Goal: Information Seeking & Learning: Learn about a topic

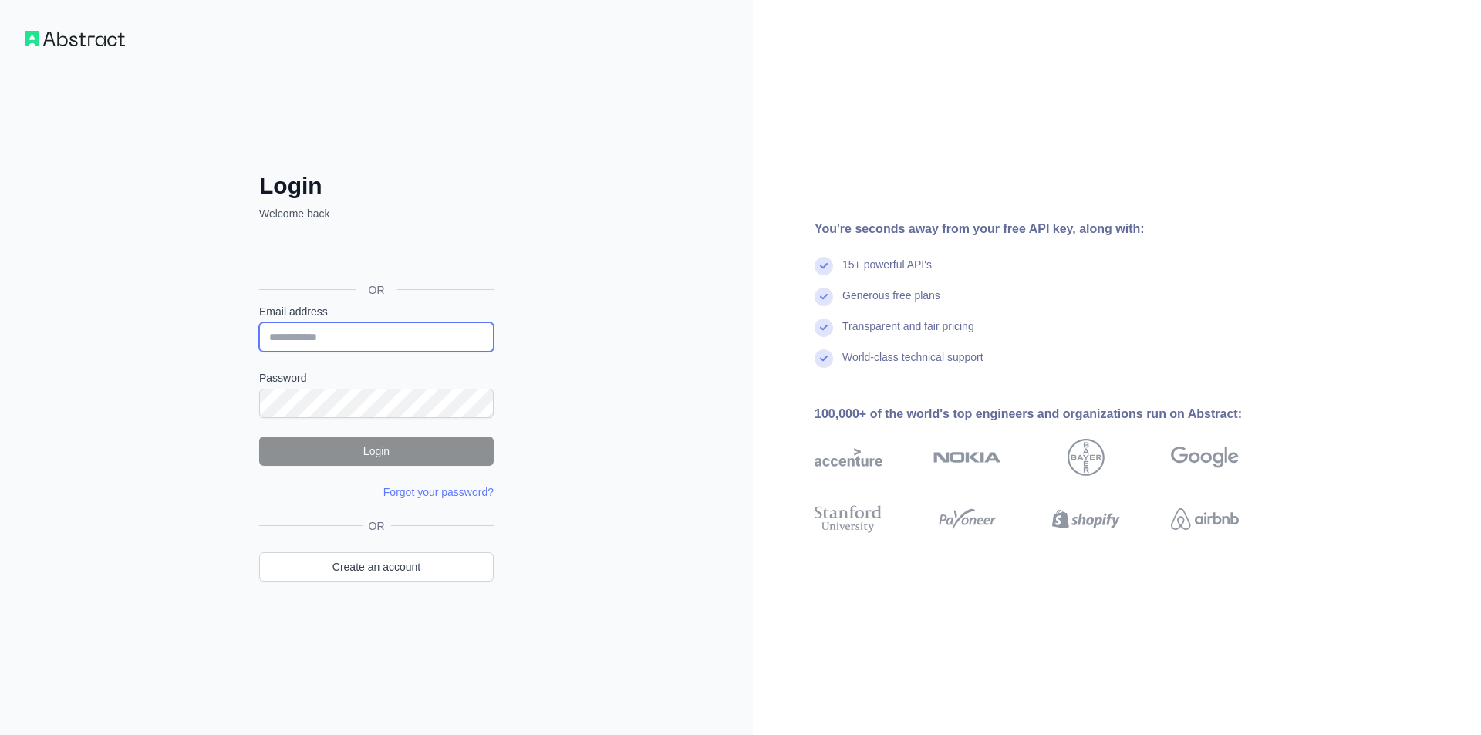
click at [414, 334] on input "Email address" at bounding box center [376, 337] width 235 height 29
click at [299, 340] on input "Email address" at bounding box center [376, 337] width 235 height 29
type input "**********"
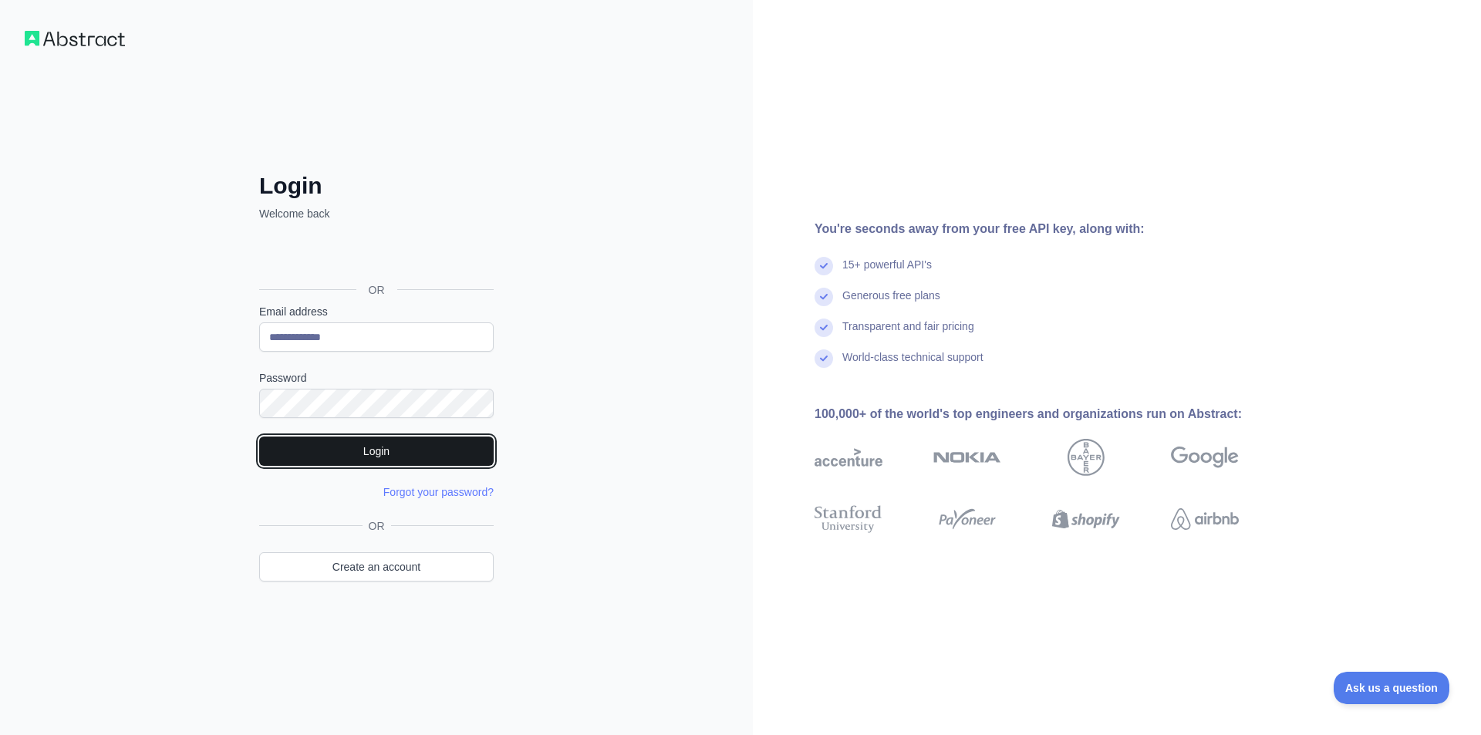
click at [427, 447] on button "Login" at bounding box center [376, 451] width 235 height 29
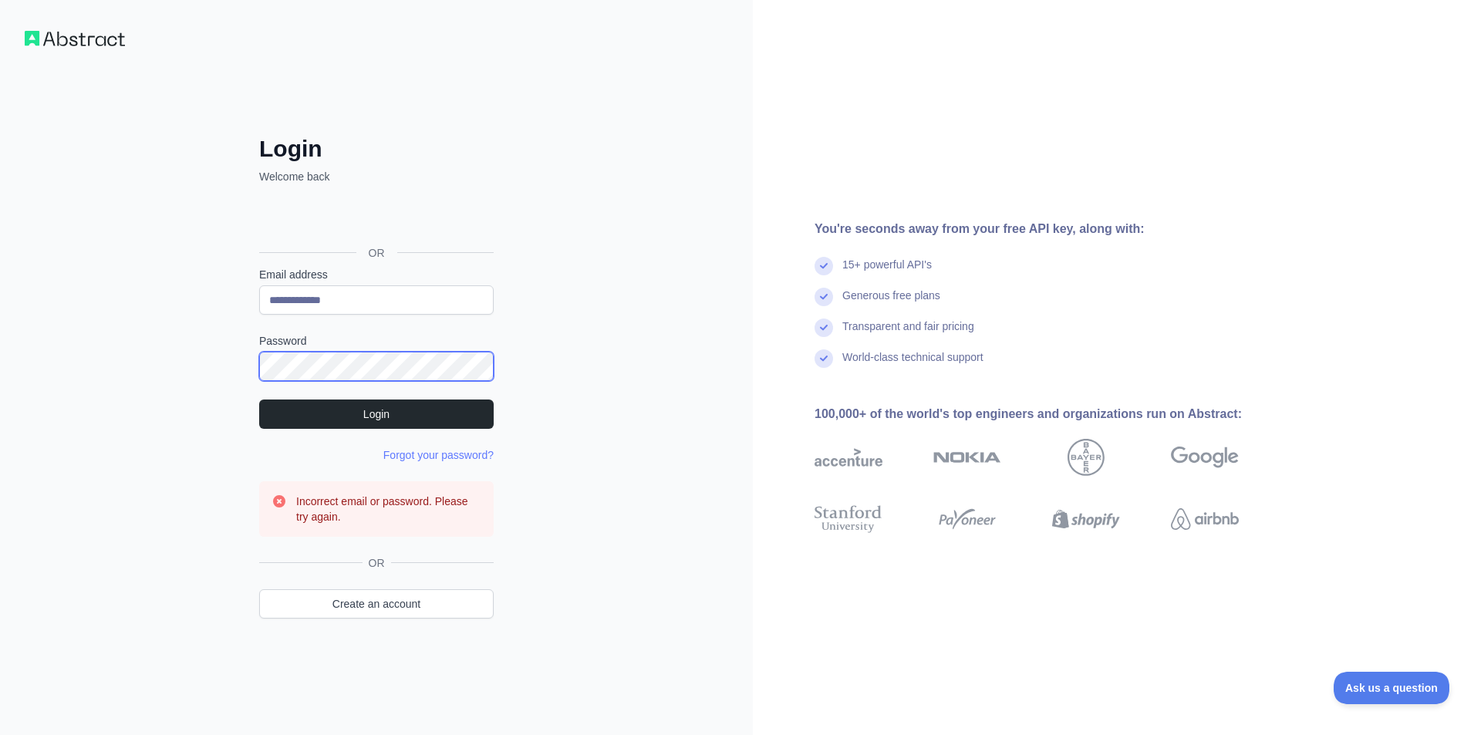
click at [136, 354] on div "**********" at bounding box center [376, 367] width 753 height 735
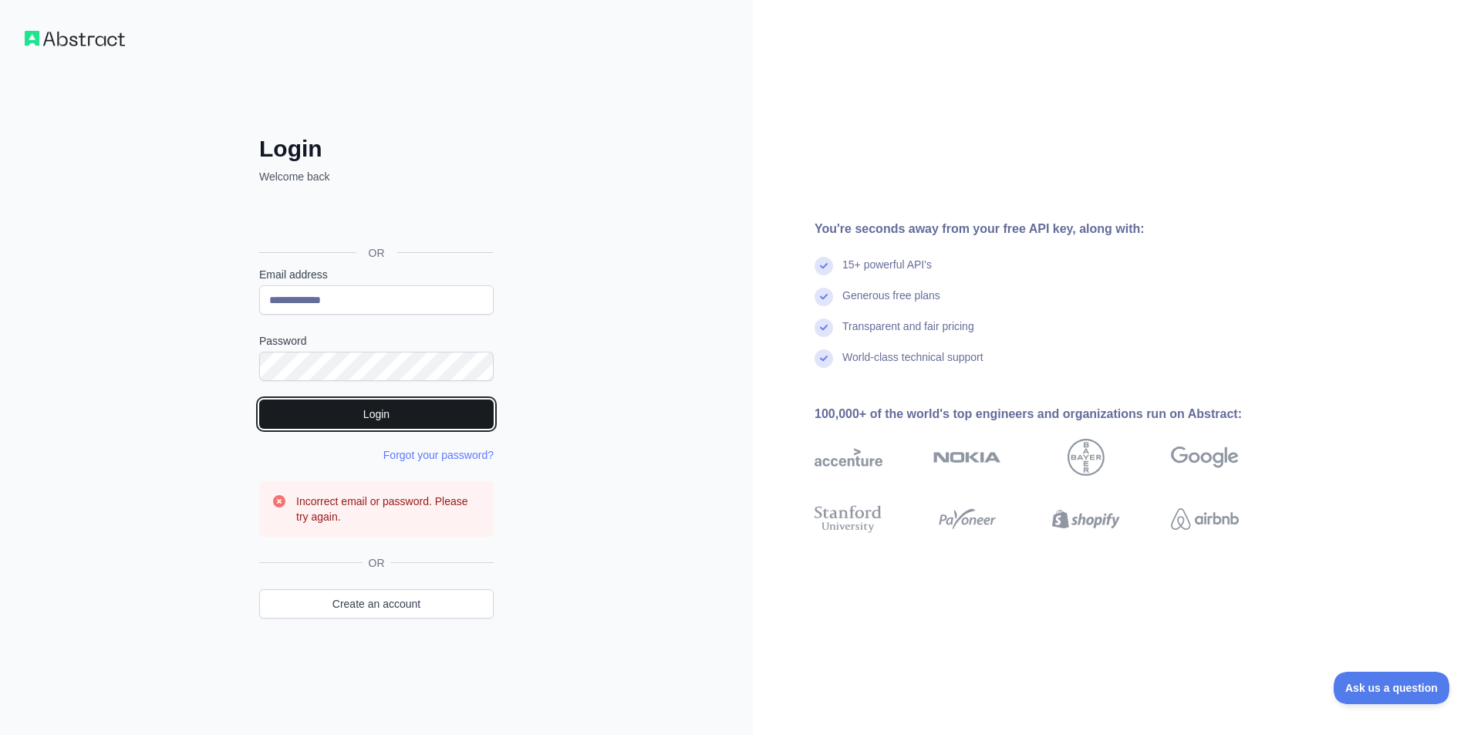
click at [313, 410] on button "Login" at bounding box center [376, 414] width 235 height 29
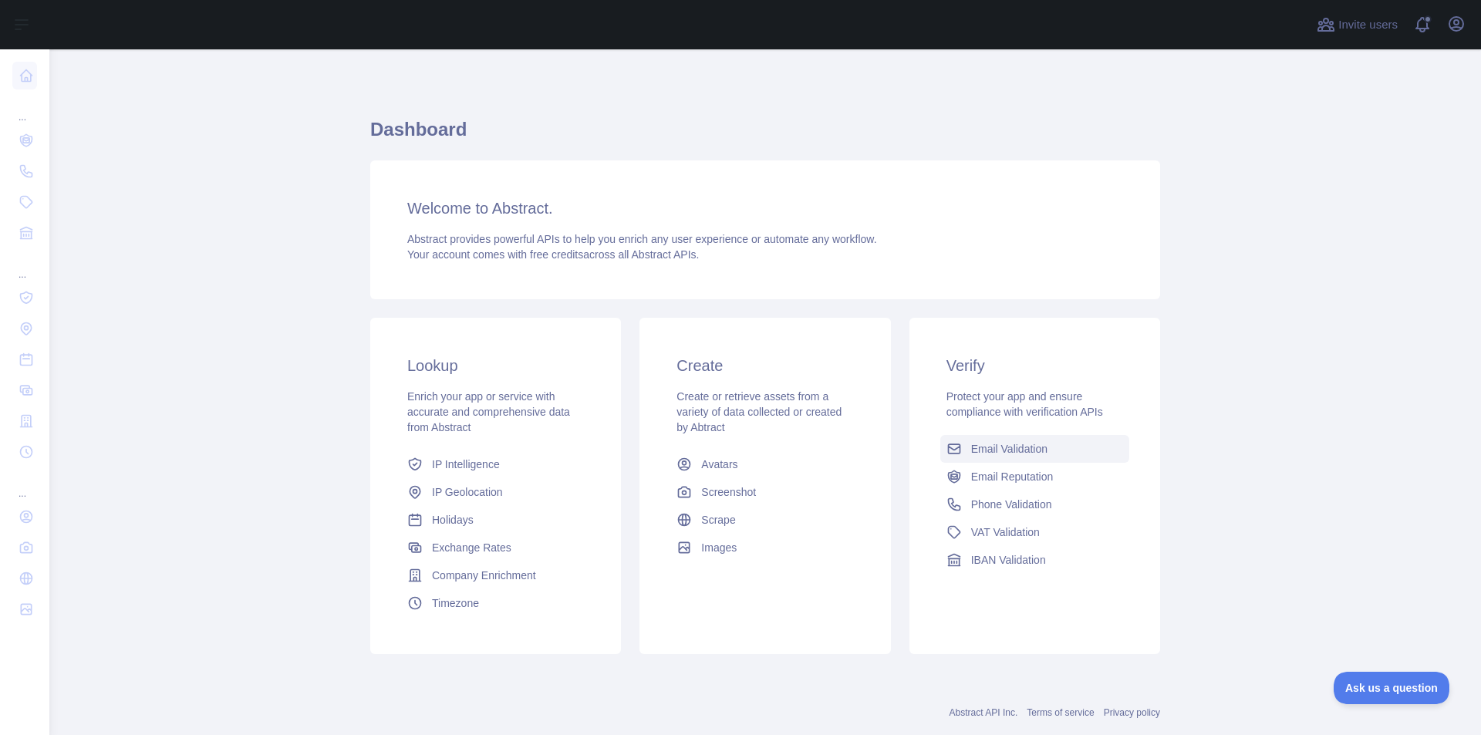
click at [1019, 452] on span "Email Validation" at bounding box center [1009, 448] width 76 height 15
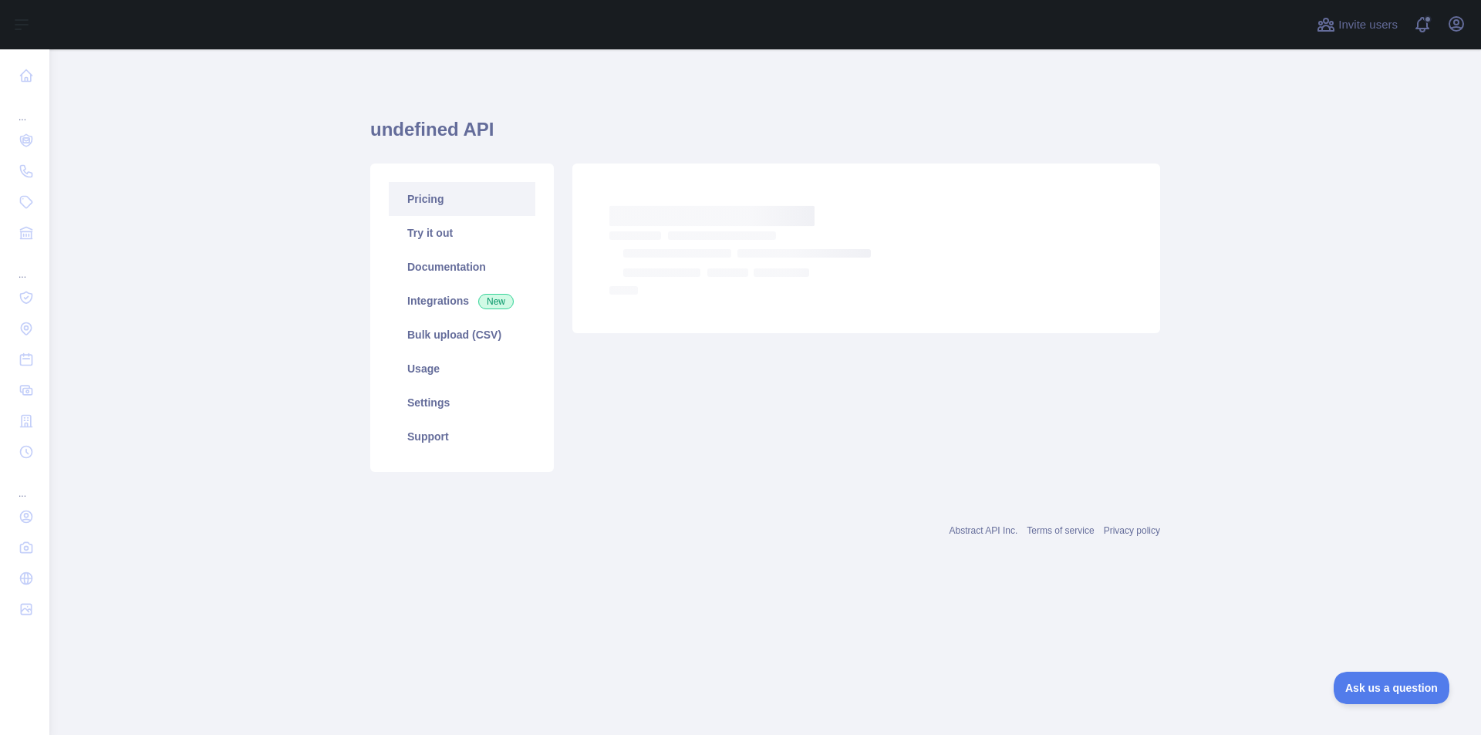
click at [470, 201] on link "Pricing" at bounding box center [462, 199] width 147 height 34
click at [475, 231] on link "Try it out" at bounding box center [462, 233] width 147 height 34
click at [448, 191] on link "Pricing" at bounding box center [462, 199] width 147 height 34
click at [475, 302] on link "Integrations New" at bounding box center [462, 301] width 147 height 34
click at [449, 253] on link "Documentation" at bounding box center [462, 267] width 147 height 34
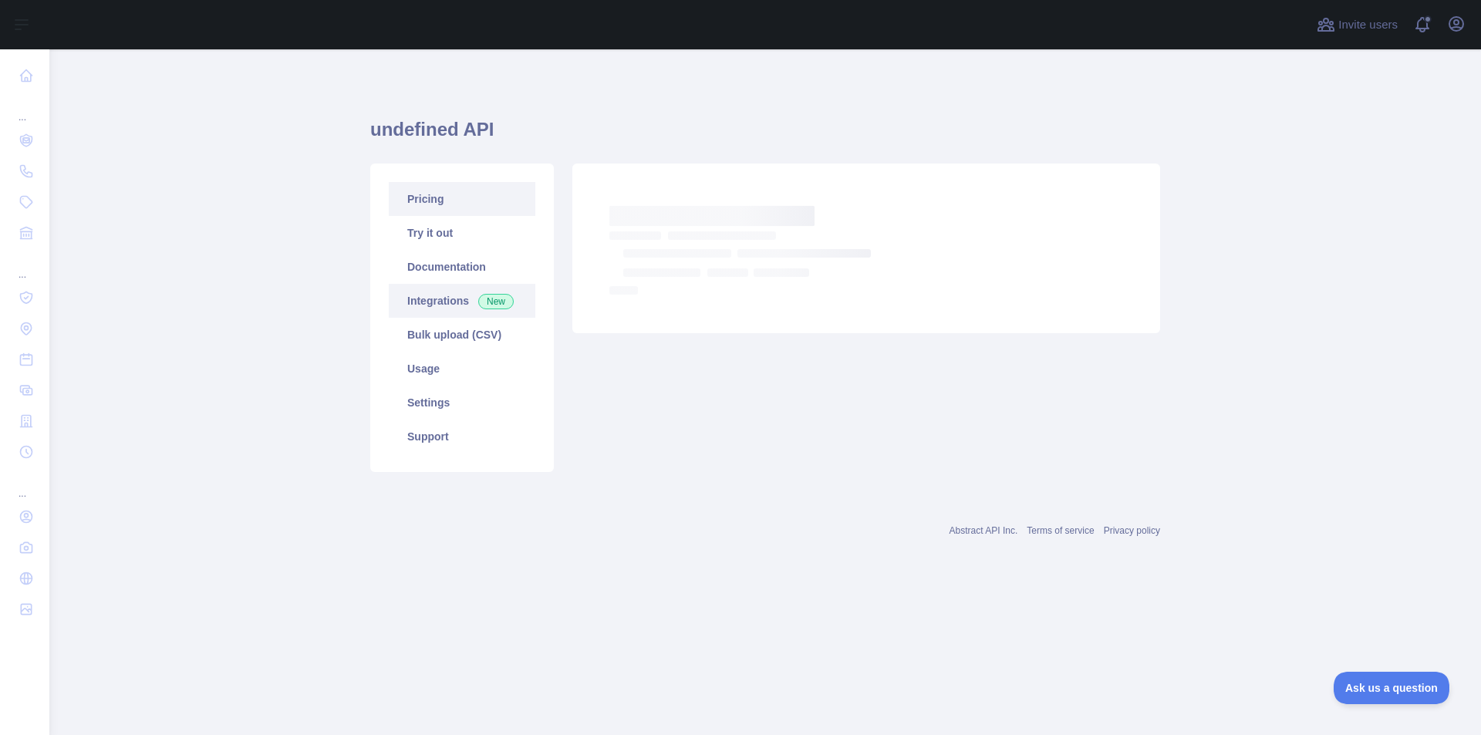
click at [487, 204] on link "Pricing" at bounding box center [462, 199] width 147 height 34
click at [475, 297] on link "Integrations New" at bounding box center [462, 301] width 147 height 34
click at [441, 212] on link "Pricing" at bounding box center [462, 199] width 147 height 34
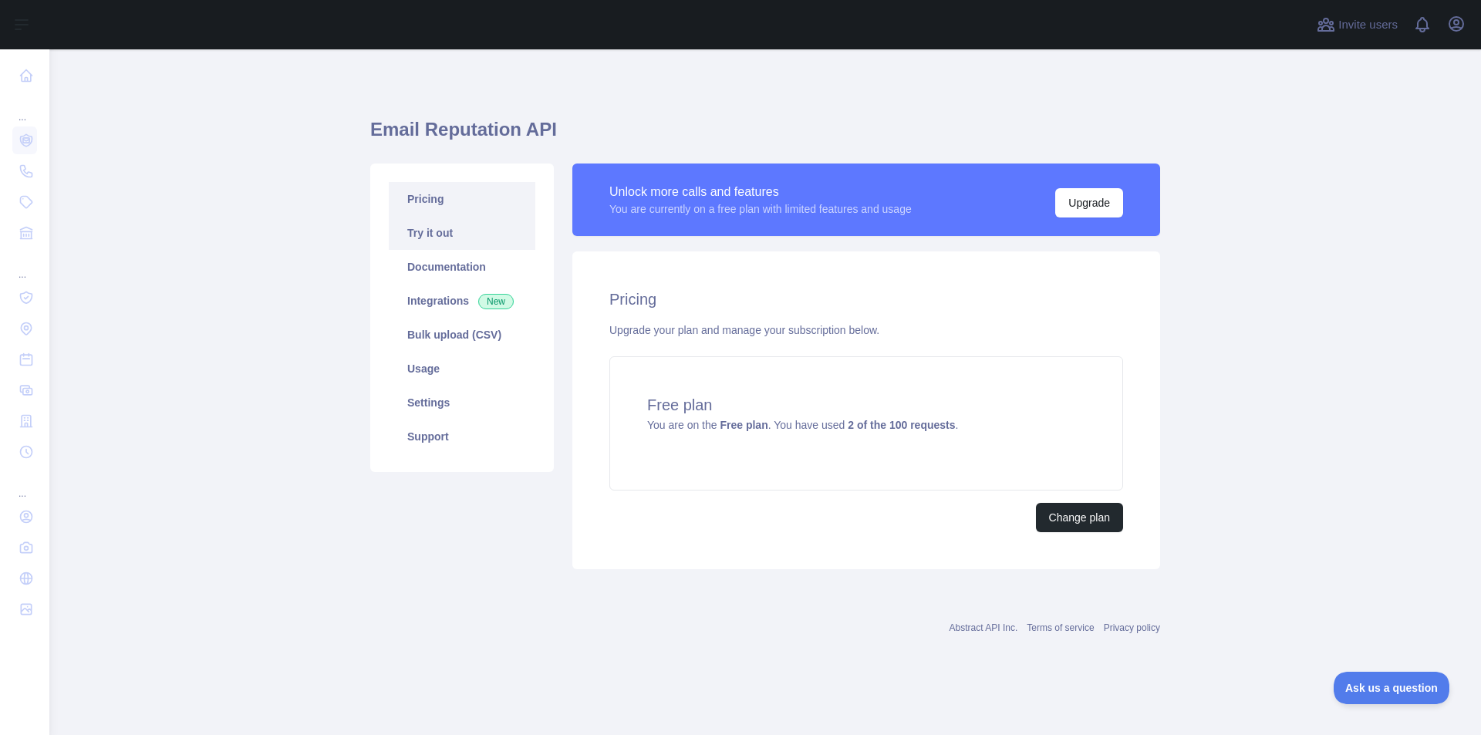
click at [442, 228] on link "Try it out" at bounding box center [462, 233] width 147 height 34
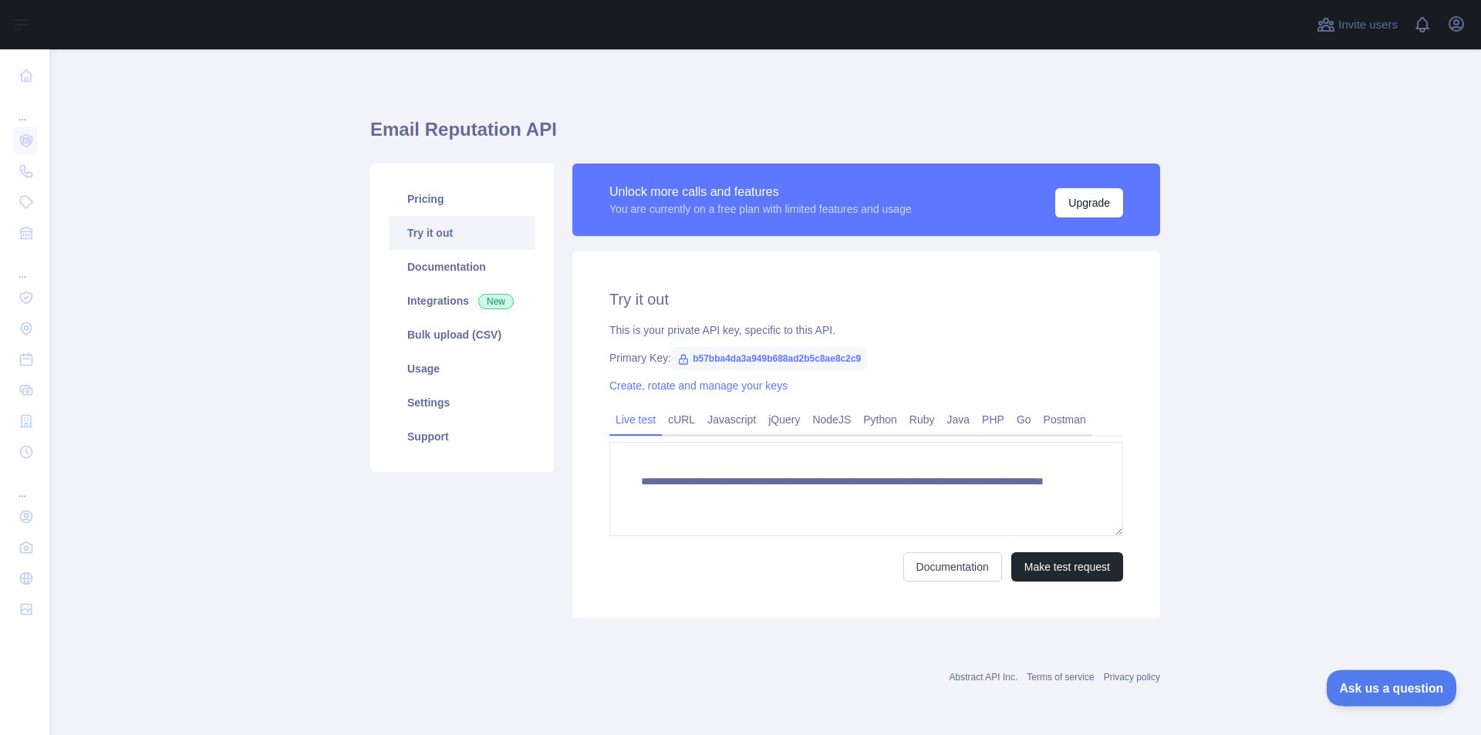
click at [1375, 692] on button "Ask us a question" at bounding box center [1384, 686] width 116 height 32
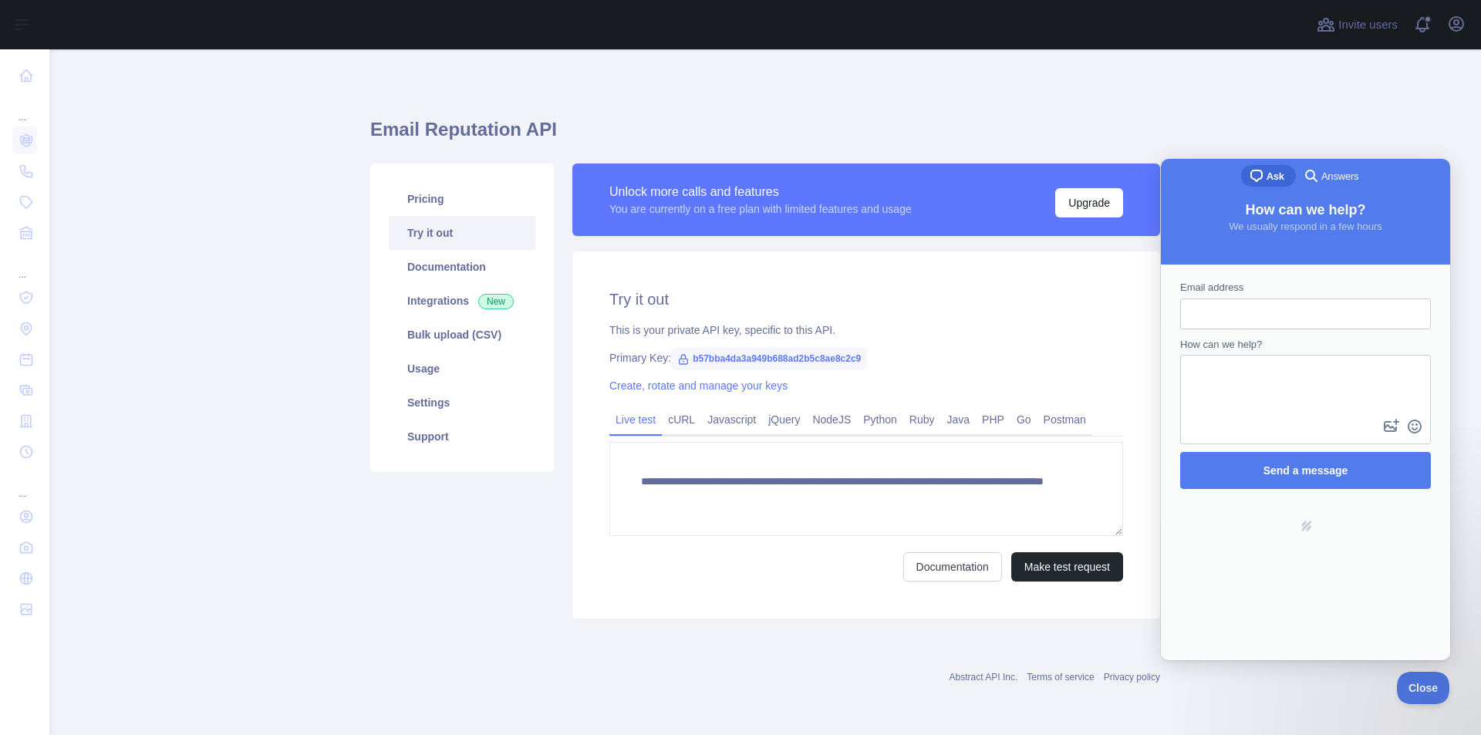
click at [1324, 79] on main "**********" at bounding box center [765, 392] width 1432 height 686
click at [1431, 674] on button "Close" at bounding box center [1420, 686] width 52 height 32
